Goal: Find specific page/section: Find specific page/section

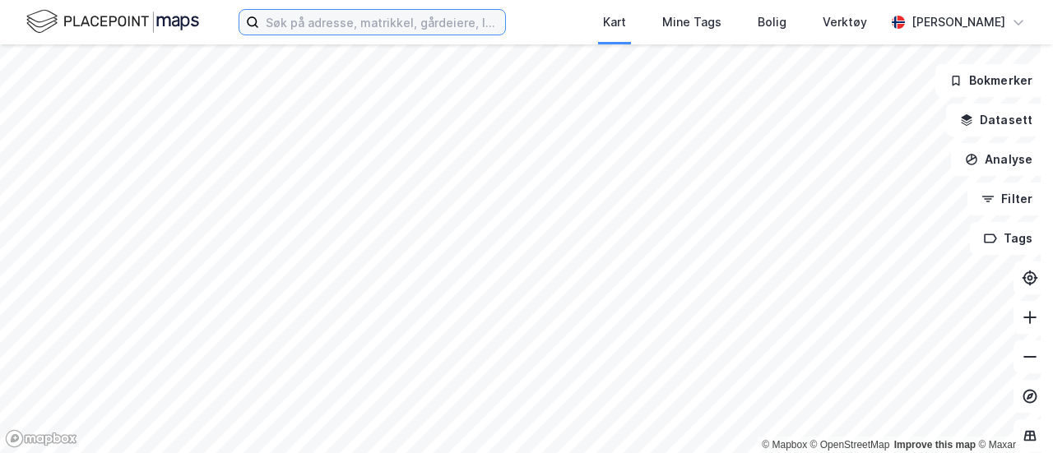
click at [306, 26] on input at bounding box center [382, 22] width 246 height 25
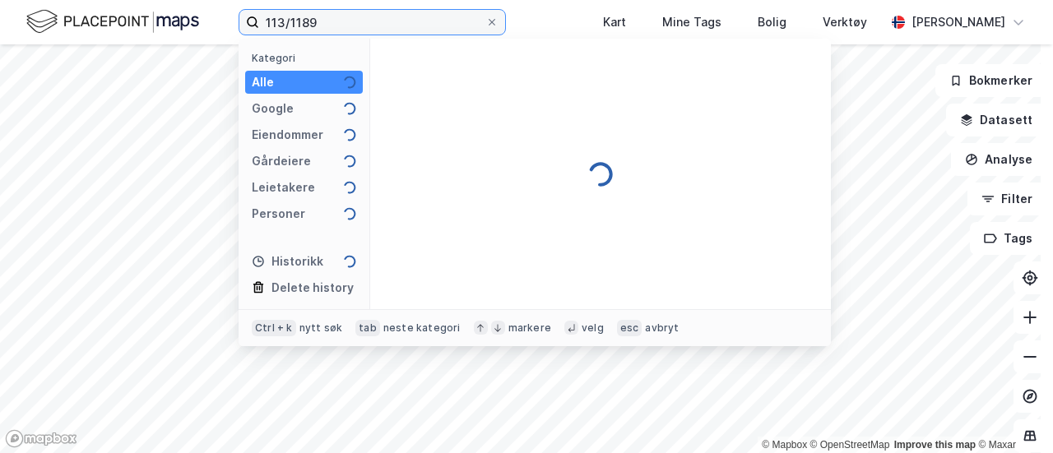
type input "113/1189"
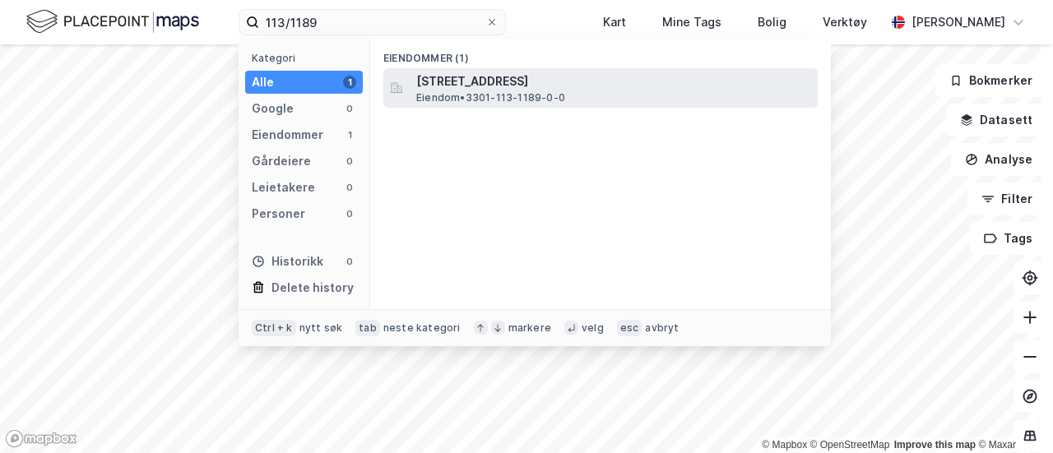
click at [525, 82] on span "[STREET_ADDRESS]" at bounding box center [613, 82] width 395 height 20
